Goal: Navigation & Orientation: Find specific page/section

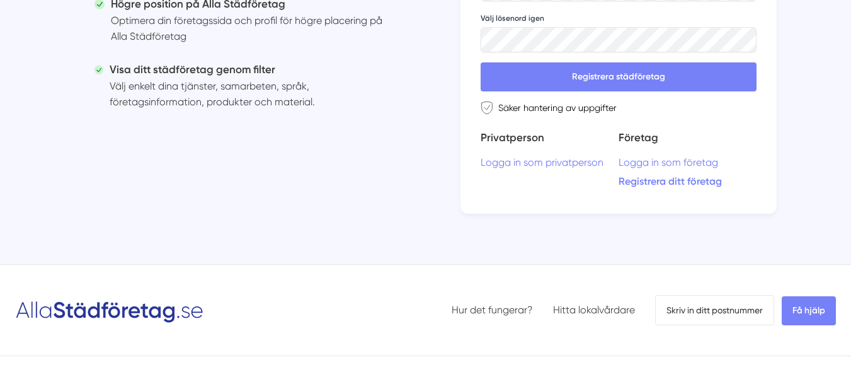
scroll to position [368, 0]
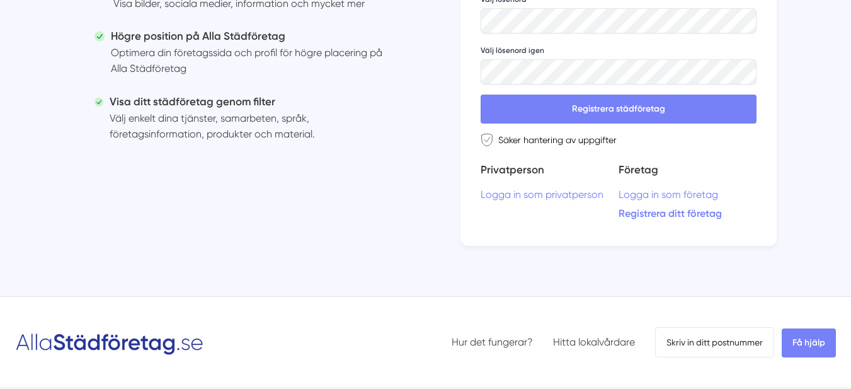
scroll to position [126, 0]
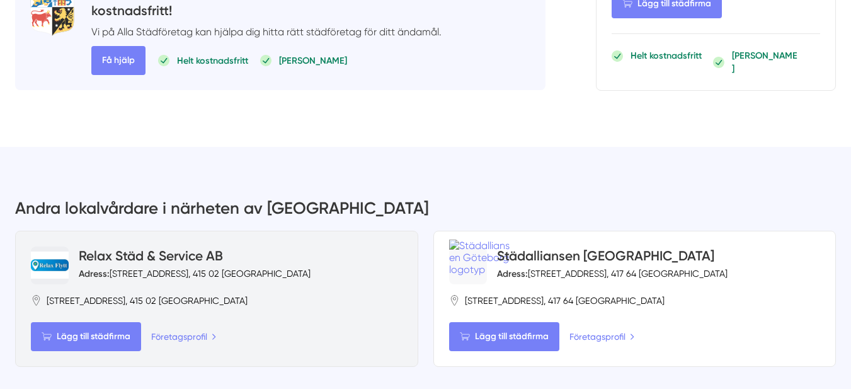
scroll to position [1637, 0]
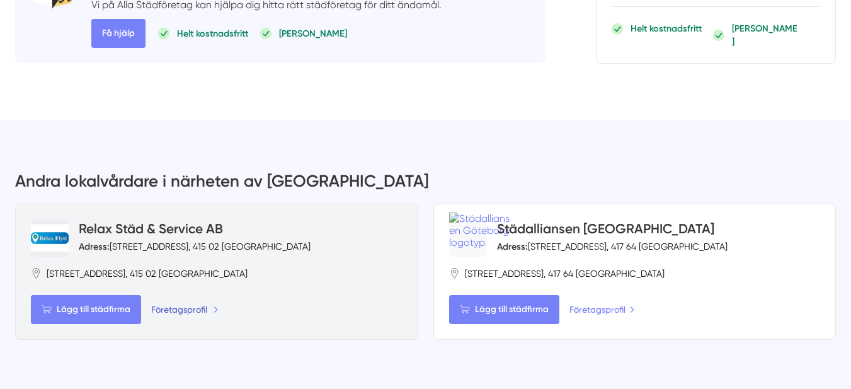
click at [194, 302] on link "Företagsprofil" at bounding box center [184, 309] width 67 height 14
